Goal: Navigation & Orientation: Find specific page/section

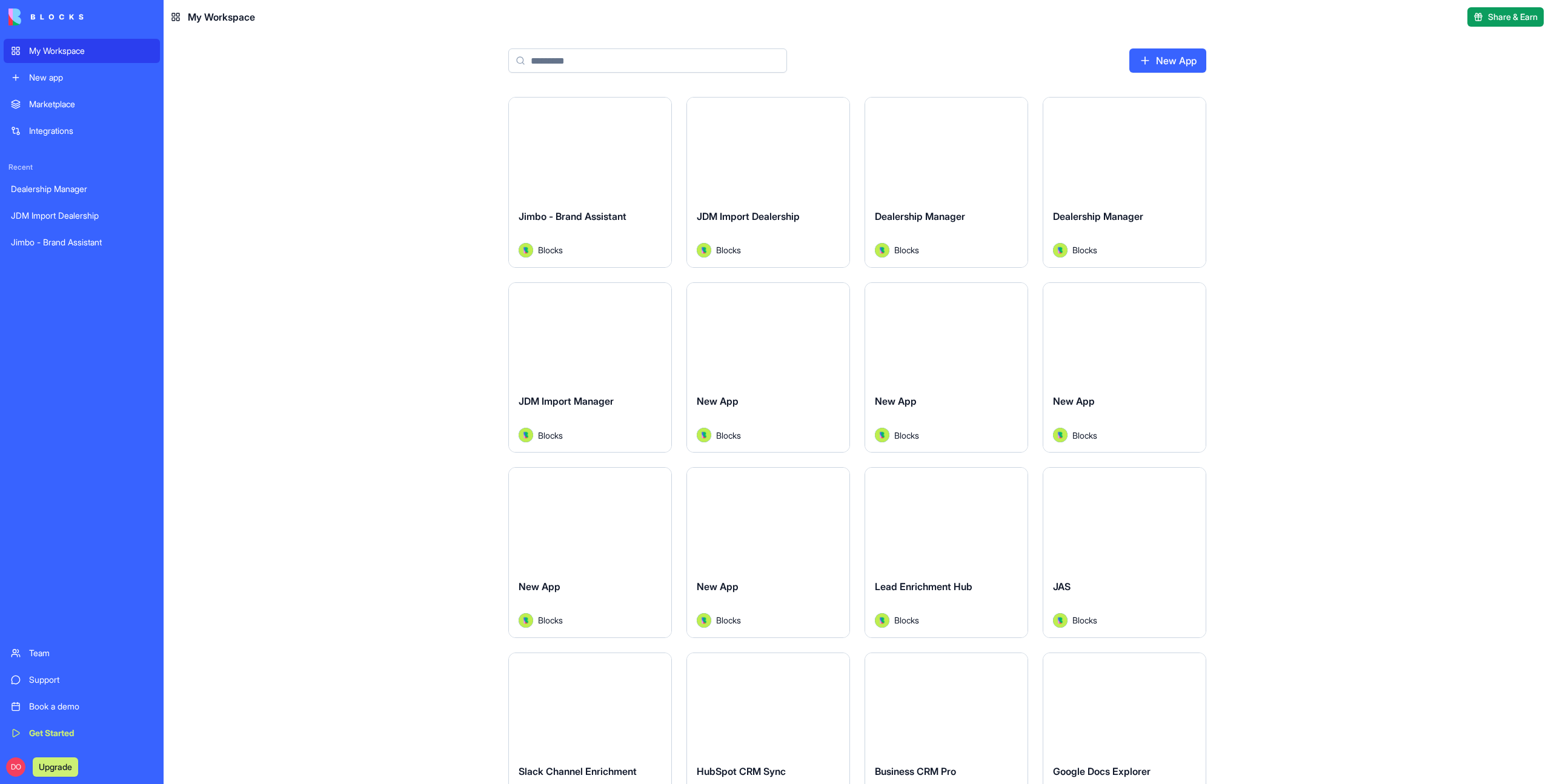
click at [137, 495] on div "Marketplace Integrations Recent Dealership Manager JDM Import Dealership Jimbo …" at bounding box center [82, 365] width 156 height 546
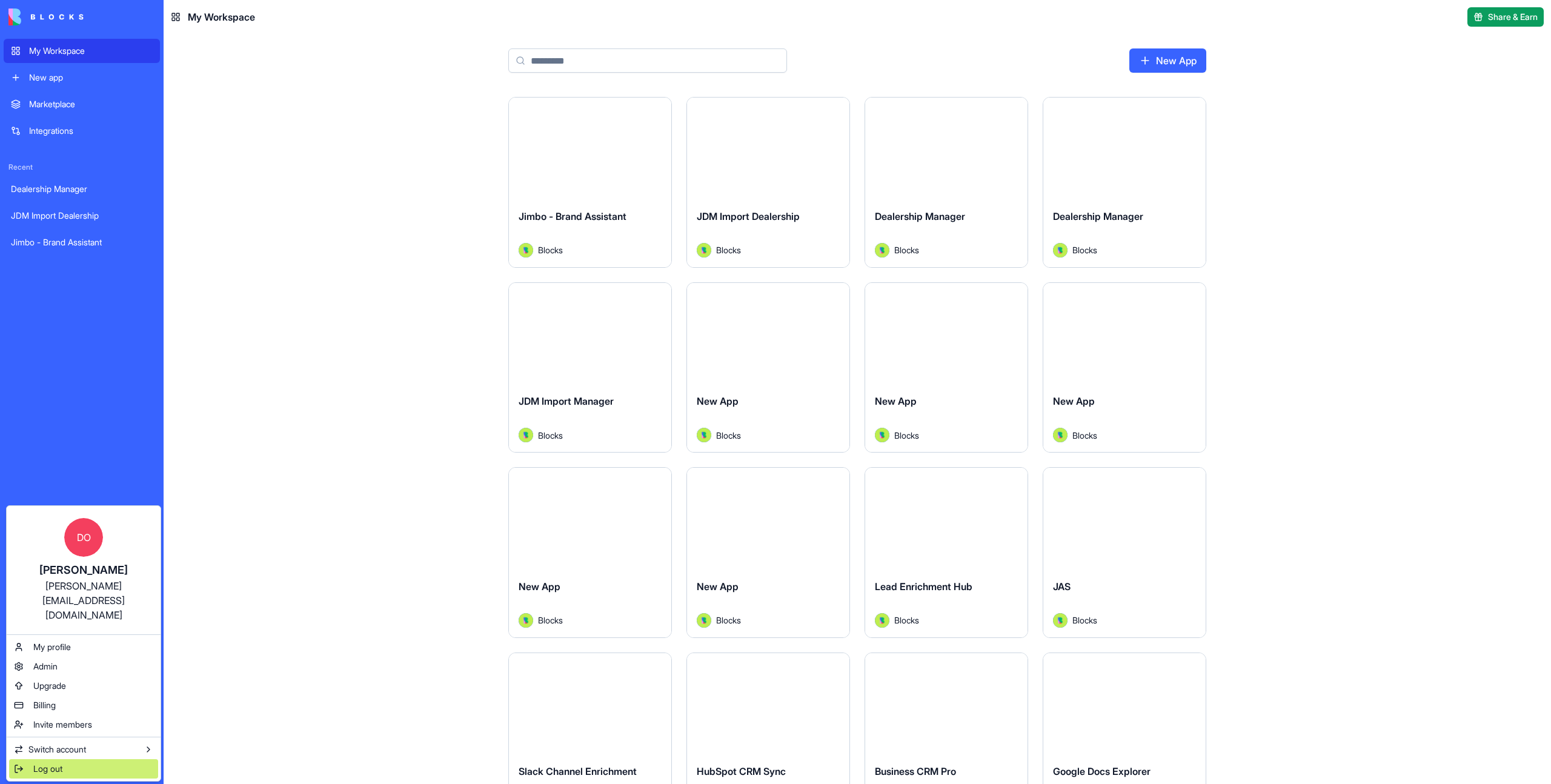
click at [46, 762] on span "Log out" at bounding box center [48, 768] width 29 height 12
click at [37, 762] on span "Log out" at bounding box center [48, 768] width 29 height 12
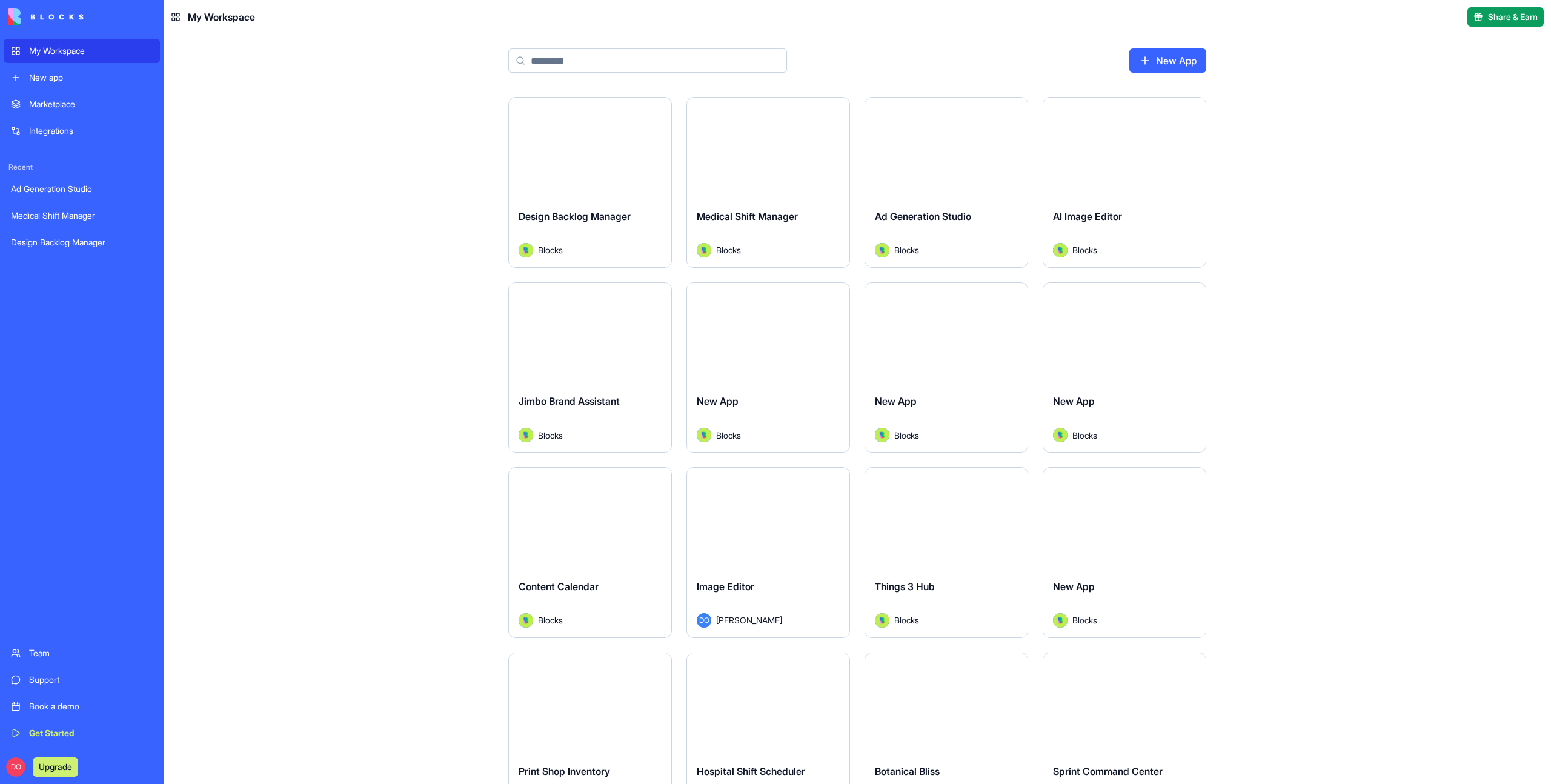
click at [1342, 365] on div "Launch Design Backlog Manager Blocks Launch Medical Shift Manager Blocks Launch…" at bounding box center [857, 440] width 1388 height 687
click at [1343, 389] on div "Launch Design Backlog Manager Marina Sokolov Launch Medical Shift Manager ML Mi…" at bounding box center [857, 440] width 1388 height 687
click at [1312, 273] on div "Launch Design Backlog Manager Marina Sokolov Launch Medical Shift Manager ML Mi…" at bounding box center [857, 440] width 1388 height 687
click at [315, 403] on div "Launch Design Backlog Manager Marina Sokolov Launch Medical Shift Manager ML Mi…" at bounding box center [857, 440] width 1388 height 687
